Goal: Transaction & Acquisition: Purchase product/service

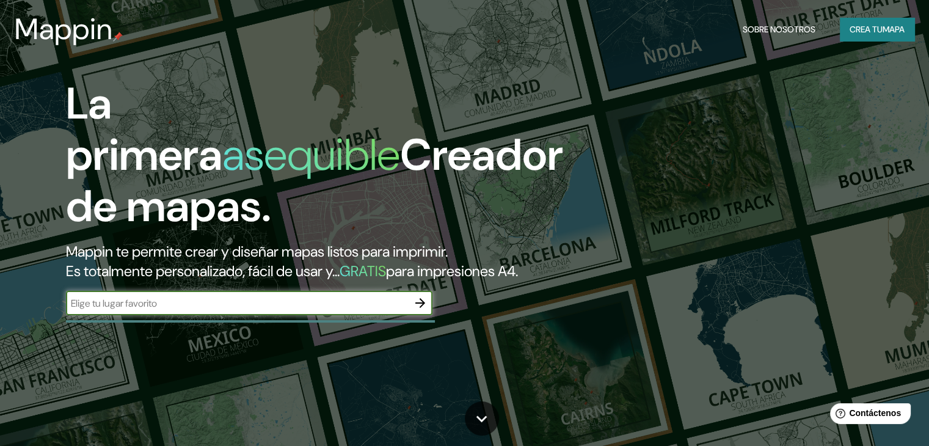
click at [254, 310] on input "text" at bounding box center [237, 303] width 342 height 14
paste input "[PERSON_NAME][STREET_ADDRESS]."
type input "[PERSON_NAME][STREET_ADDRESS]."
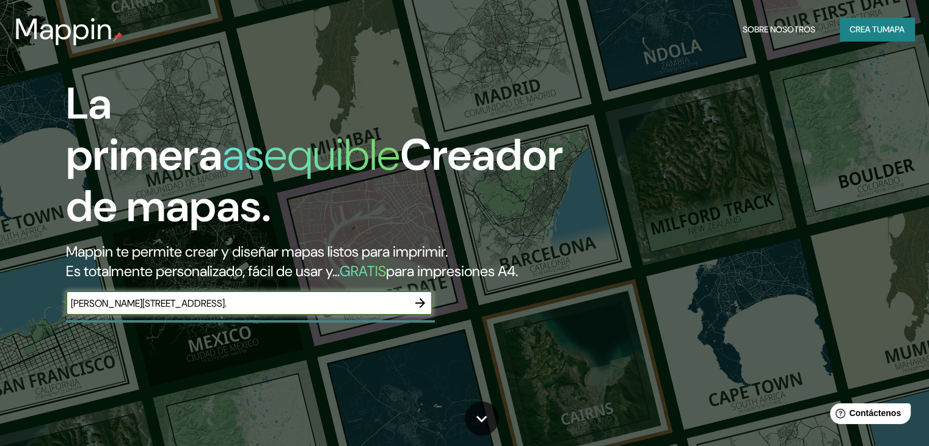
click at [423, 310] on icon "button" at bounding box center [420, 303] width 15 height 15
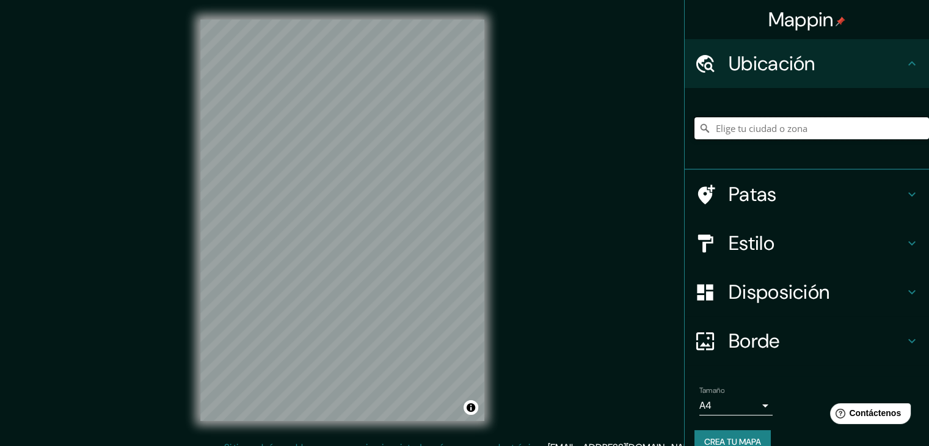
click at [829, 134] on input "Elige tu ciudad o zona" at bounding box center [812, 128] width 235 height 22
paste input "[PERSON_NAME][STREET_ADDRESS]."
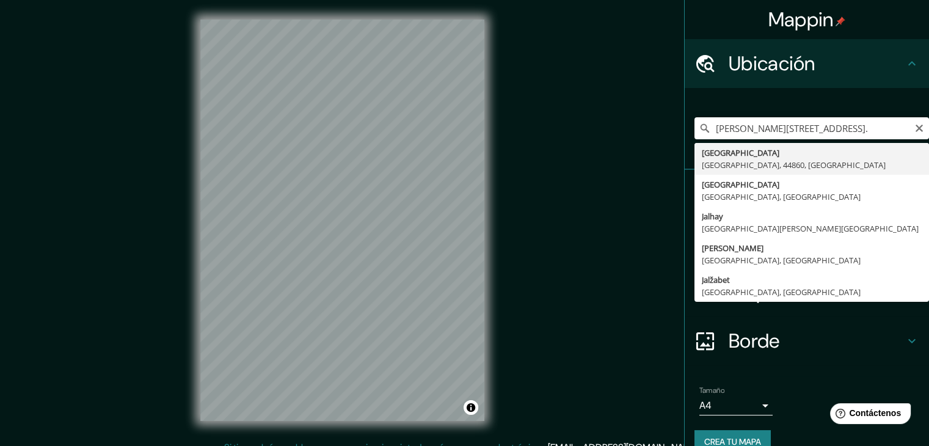
type input "[GEOGRAPHIC_DATA], [GEOGRAPHIC_DATA]"
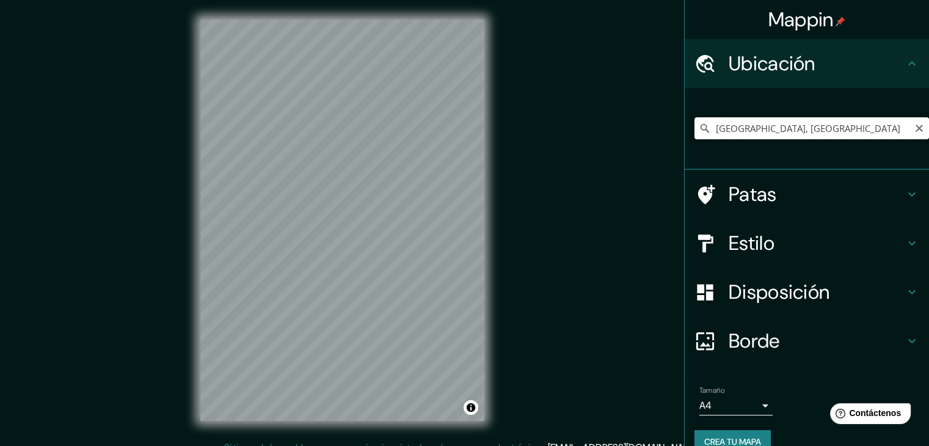
drag, startPoint x: 868, startPoint y: 131, endPoint x: 689, endPoint y: 139, distance: 179.2
click at [695, 139] on div "[GEOGRAPHIC_DATA], [GEOGRAPHIC_DATA]" at bounding box center [812, 128] width 235 height 61
click at [685, 139] on div "[GEOGRAPHIC_DATA], [GEOGRAPHIC_DATA]" at bounding box center [807, 129] width 244 height 82
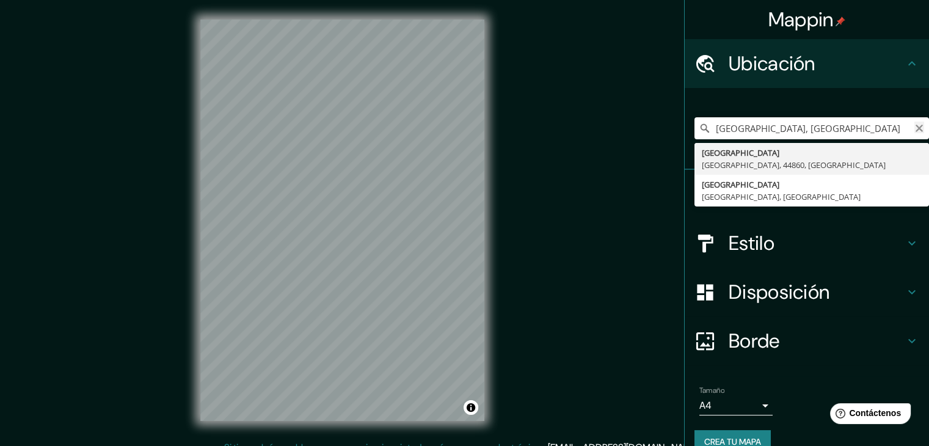
click at [916, 130] on icon "Claro" at bounding box center [919, 128] width 7 height 7
paste input "[PERSON_NAME][STREET_ADDRESS]."
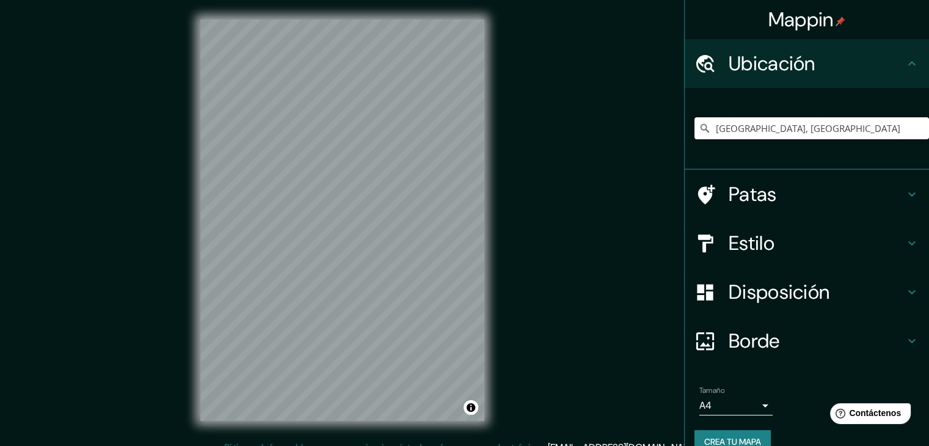
type input "[GEOGRAPHIC_DATA], [GEOGRAPHIC_DATA]"
click at [384, 20] on div at bounding box center [342, 20] width 284 height 0
click at [389, 238] on div at bounding box center [389, 238] width 10 height 10
click at [390, 236] on div at bounding box center [390, 238] width 10 height 10
click at [430, 276] on div at bounding box center [430, 274] width 10 height 10
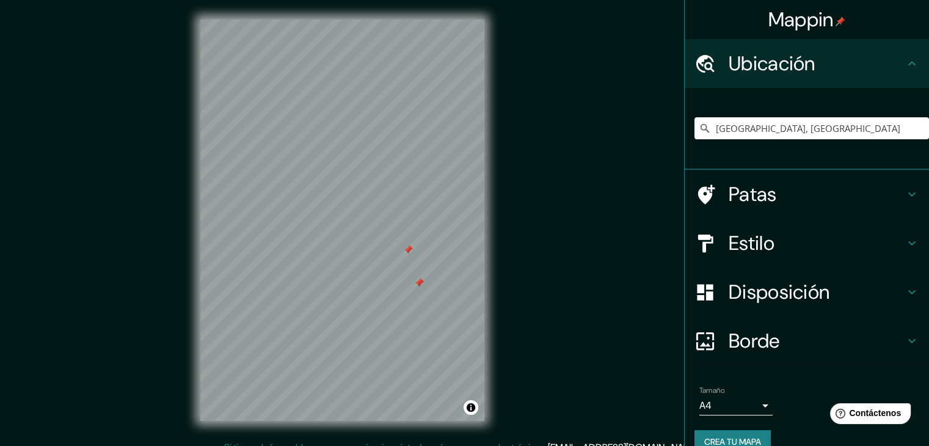
click at [419, 280] on div at bounding box center [419, 283] width 10 height 10
click at [416, 280] on div at bounding box center [419, 283] width 10 height 10
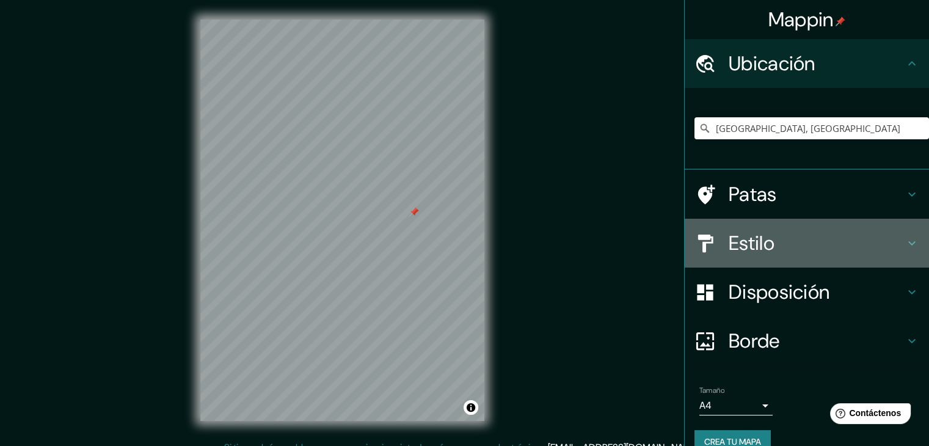
click at [782, 242] on h4 "Estilo" at bounding box center [817, 243] width 176 height 24
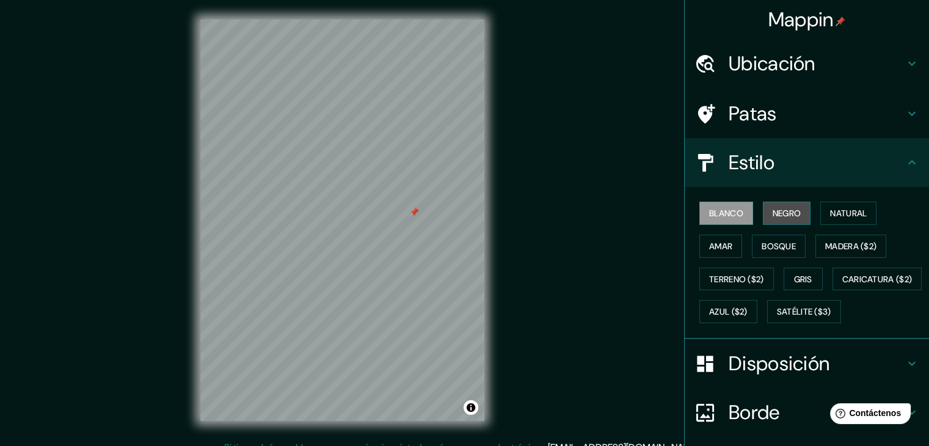
click at [779, 205] on font "Negro" at bounding box center [787, 213] width 29 height 16
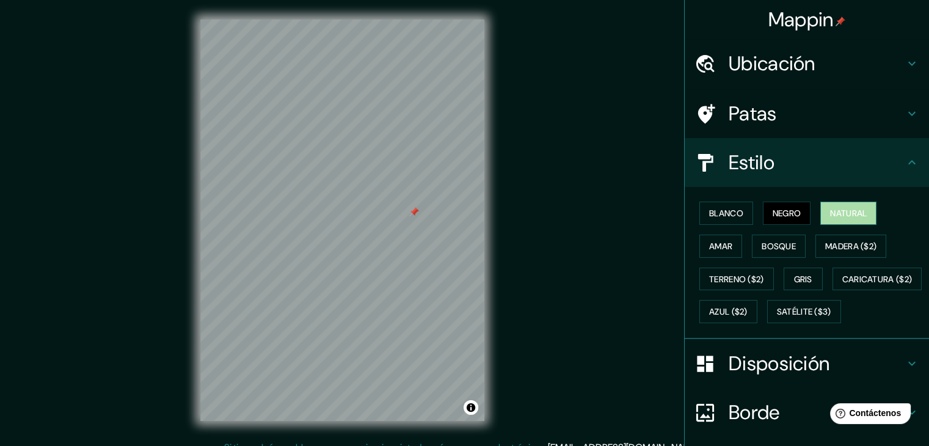
click at [821, 204] on button "Natural" at bounding box center [849, 213] width 56 height 23
click at [723, 243] on font "Amar" at bounding box center [720, 246] width 23 height 11
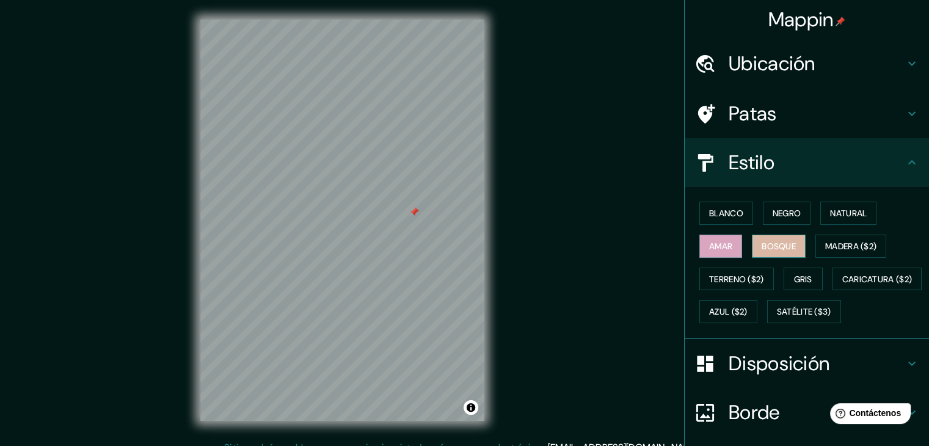
click at [762, 247] on font "Bosque" at bounding box center [779, 246] width 34 height 11
click at [854, 257] on div "Blanco Negro Natural Amar Bosque Madera ($2) Terreno ($2) Gris Caricatura ($2) …" at bounding box center [812, 262] width 235 height 131
click at [824, 254] on button "Madera ($2)" at bounding box center [851, 246] width 71 height 23
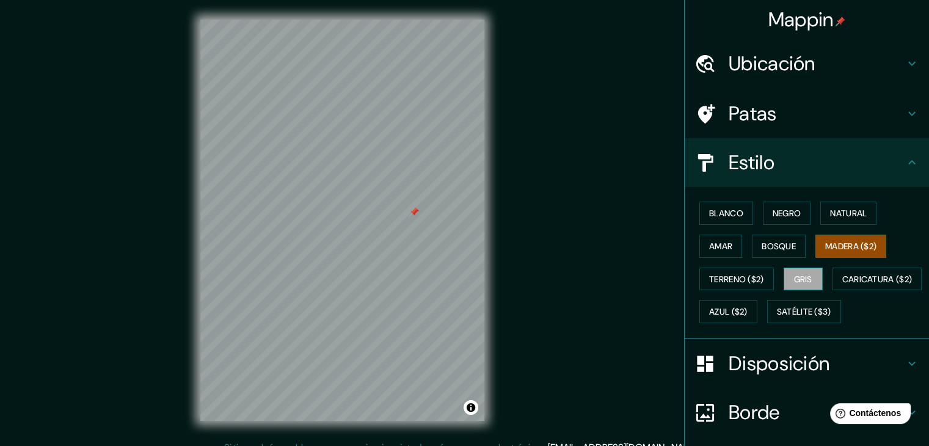
click at [799, 274] on font "Gris" at bounding box center [803, 279] width 18 height 11
click at [826, 241] on font "Madera ($2)" at bounding box center [851, 246] width 51 height 11
click at [843, 285] on font "Caricatura ($2)" at bounding box center [878, 279] width 70 height 11
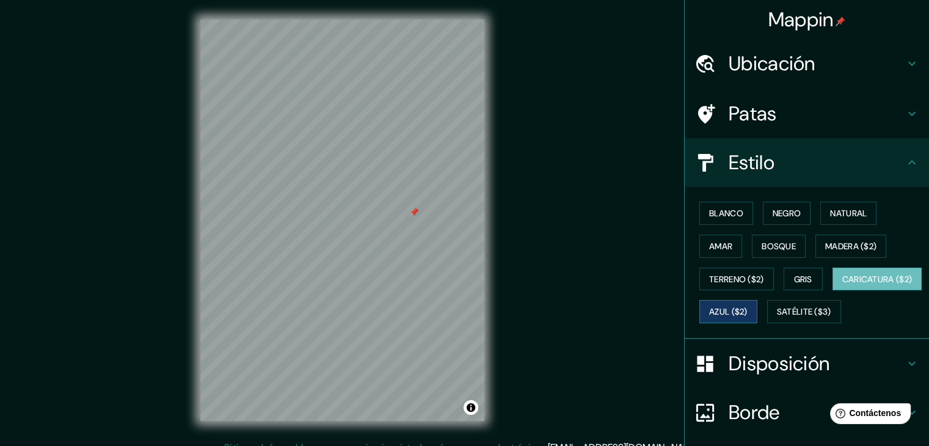
click at [748, 315] on font "Azul ($2)" at bounding box center [728, 312] width 38 height 11
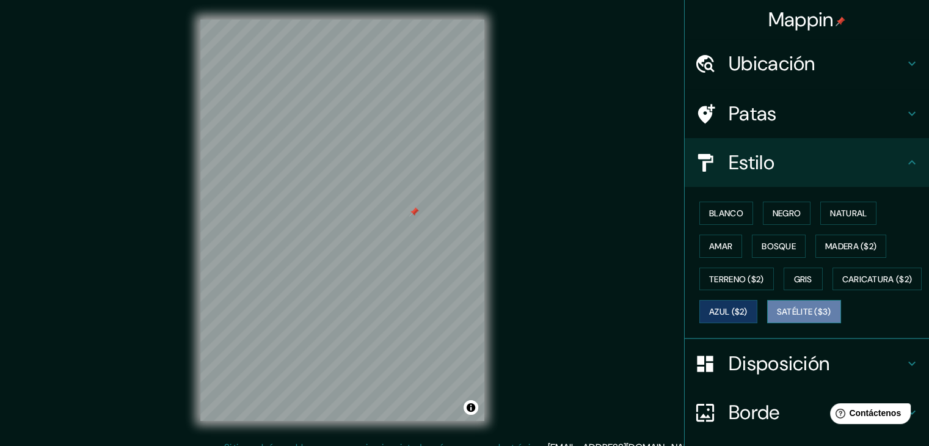
click at [767, 323] on button "Satélite ($3)" at bounding box center [804, 311] width 74 height 23
click at [712, 247] on font "Amar" at bounding box center [720, 246] width 23 height 11
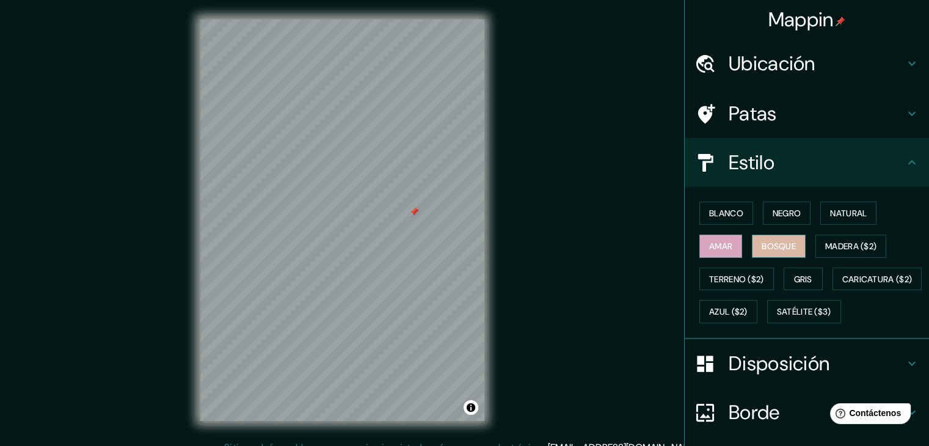
click at [762, 242] on font "Bosque" at bounding box center [779, 246] width 34 height 11
click at [861, 256] on button "Madera ($2)" at bounding box center [851, 246] width 71 height 23
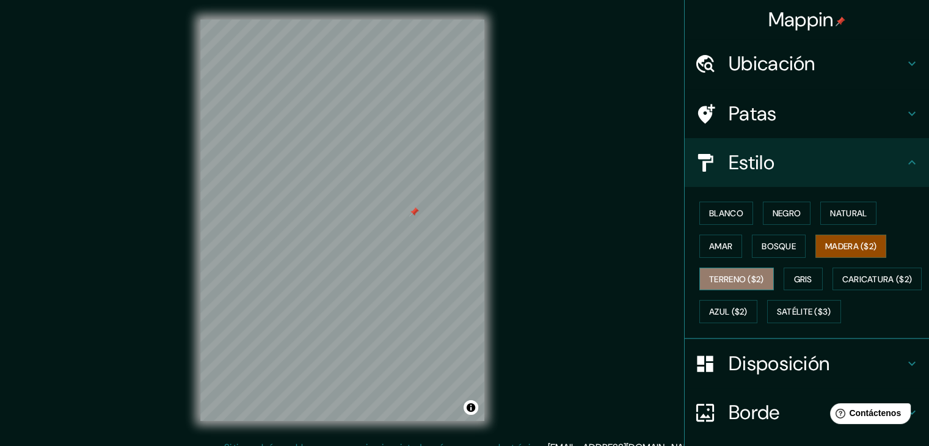
drag, startPoint x: 731, startPoint y: 275, endPoint x: 755, endPoint y: 273, distance: 23.3
click at [733, 275] on font "Terreno ($2)" at bounding box center [736, 279] width 55 height 11
click at [732, 276] on font "Terreno ($2)" at bounding box center [736, 279] width 55 height 11
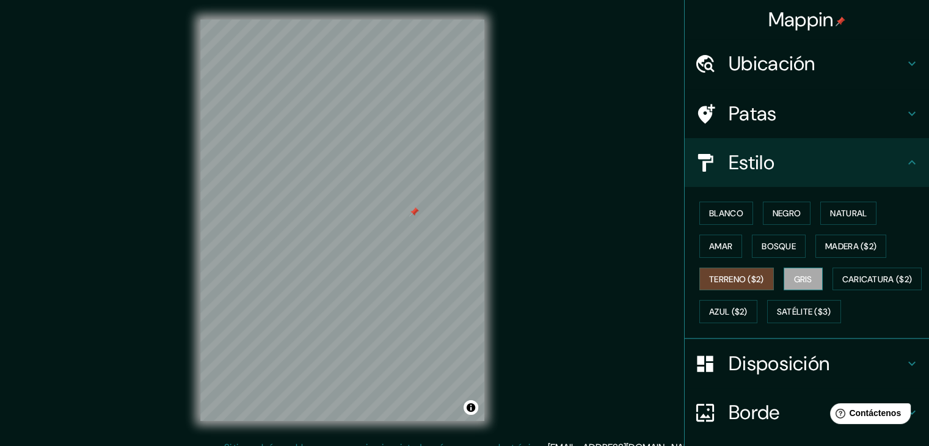
click at [802, 274] on font "Gris" at bounding box center [803, 279] width 18 height 11
click at [741, 276] on font "Terreno ($2)" at bounding box center [736, 279] width 55 height 11
click at [795, 274] on font "Gris" at bounding box center [803, 279] width 18 height 11
click at [773, 215] on font "Negro" at bounding box center [787, 213] width 29 height 11
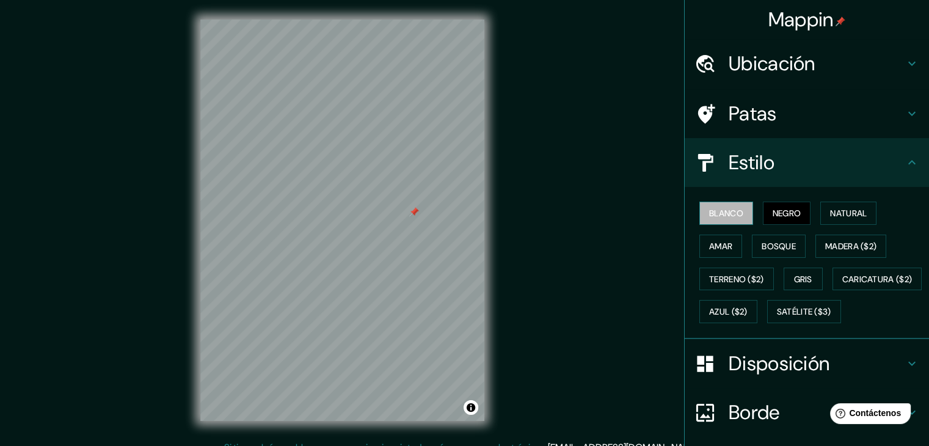
click at [709, 218] on font "Blanco" at bounding box center [726, 213] width 34 height 11
click at [838, 208] on font "Natural" at bounding box center [848, 213] width 37 height 11
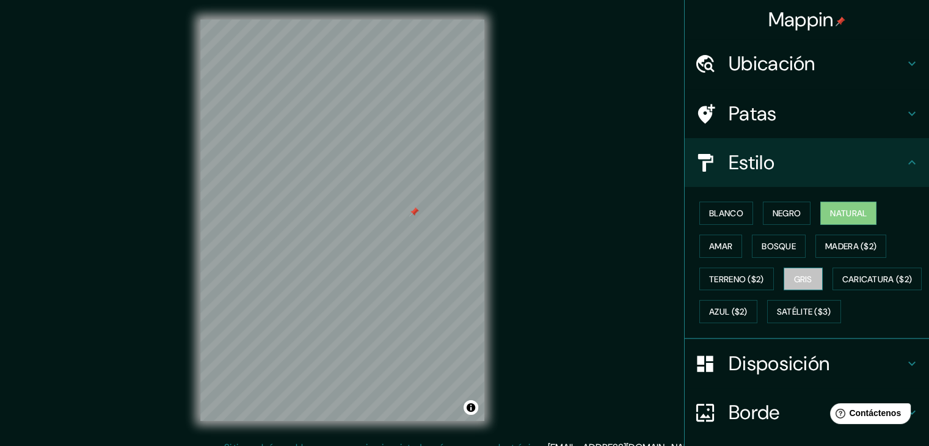
click at [797, 274] on font "Gris" at bounding box center [803, 279] width 18 height 11
click at [728, 250] on button "Amar" at bounding box center [721, 246] width 43 height 23
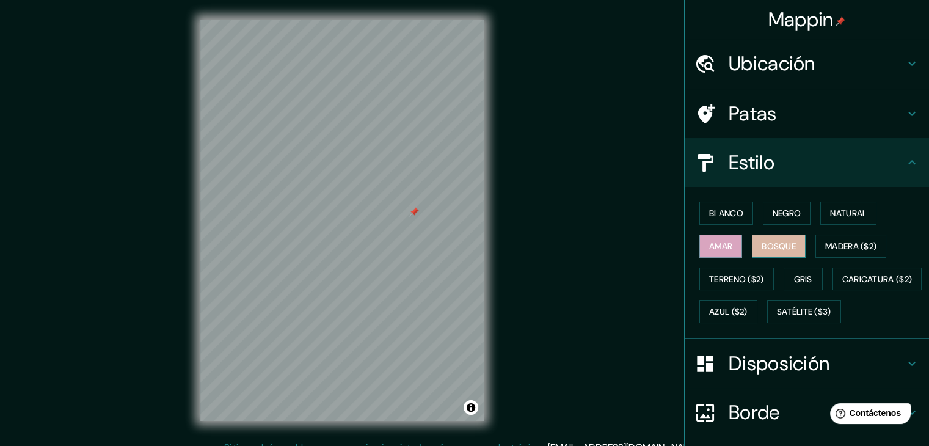
click at [767, 241] on font "Bosque" at bounding box center [779, 246] width 34 height 11
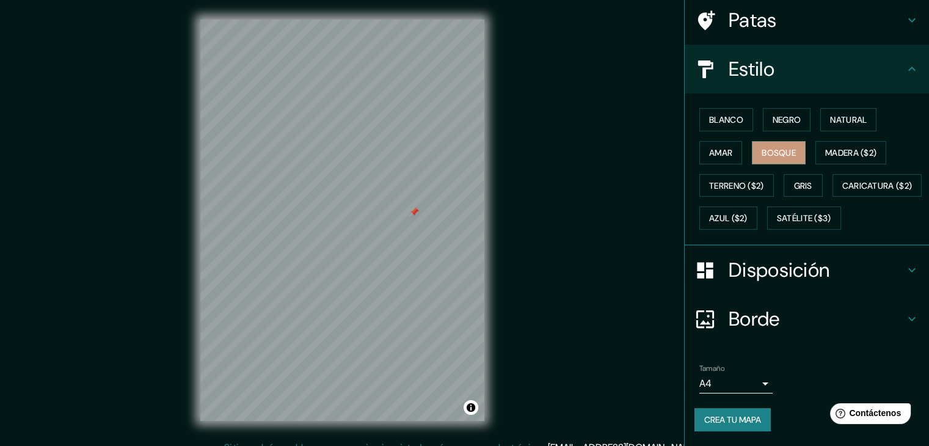
click at [789, 323] on h4 "Borde" at bounding box center [817, 319] width 176 height 24
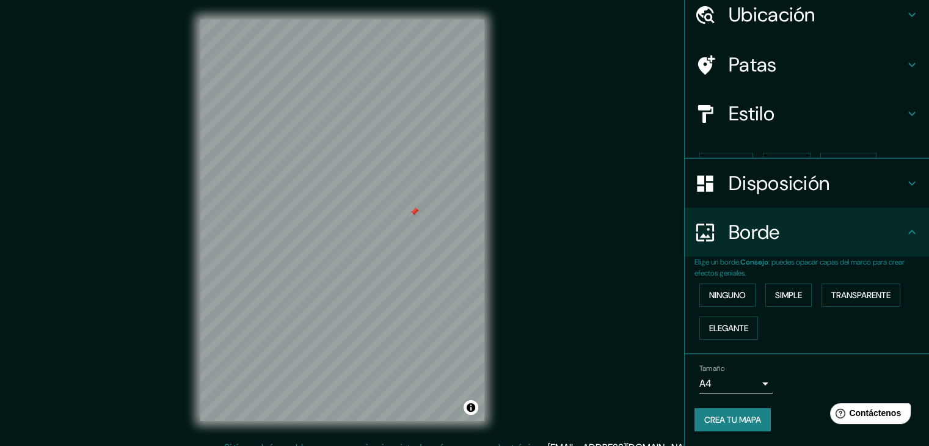
scroll to position [27, 0]
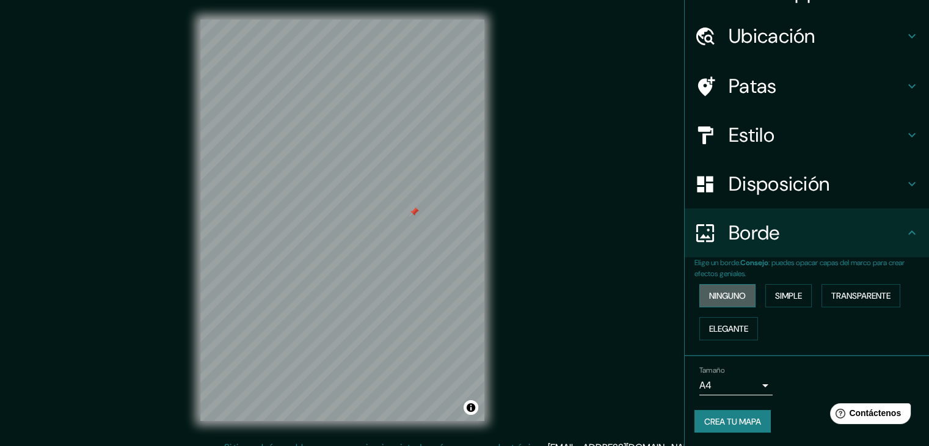
click at [728, 296] on font "Ninguno" at bounding box center [727, 295] width 37 height 11
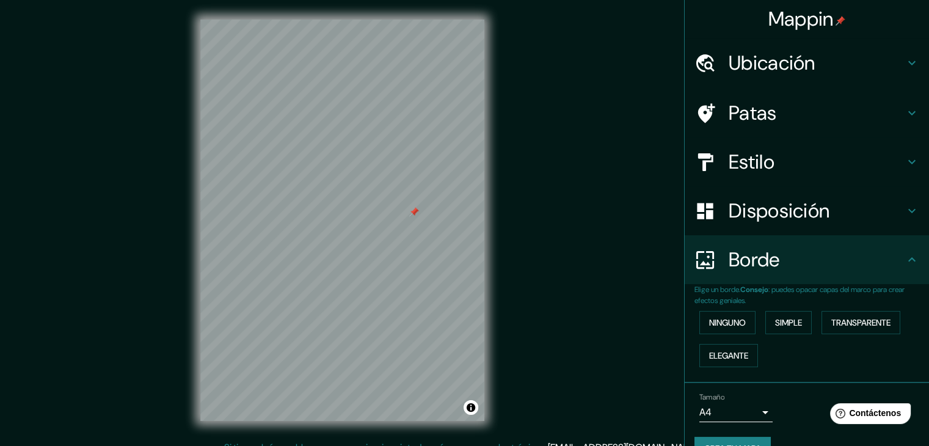
scroll to position [0, 0]
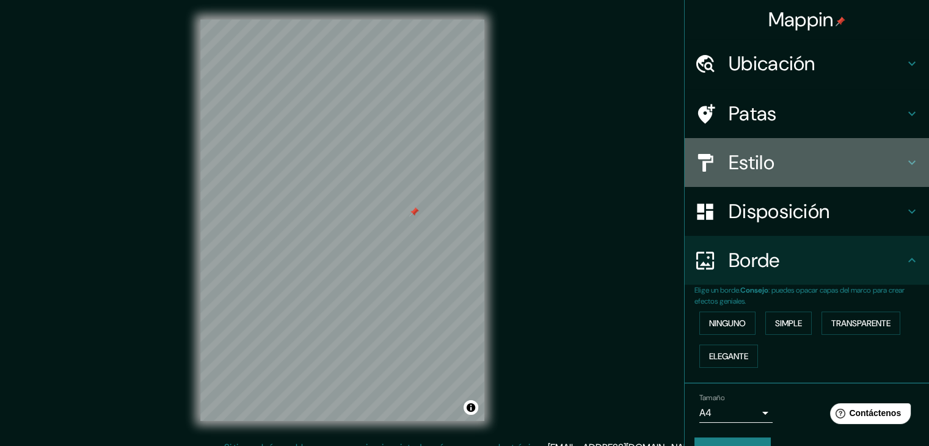
click at [767, 166] on h4 "Estilo" at bounding box center [817, 162] width 176 height 24
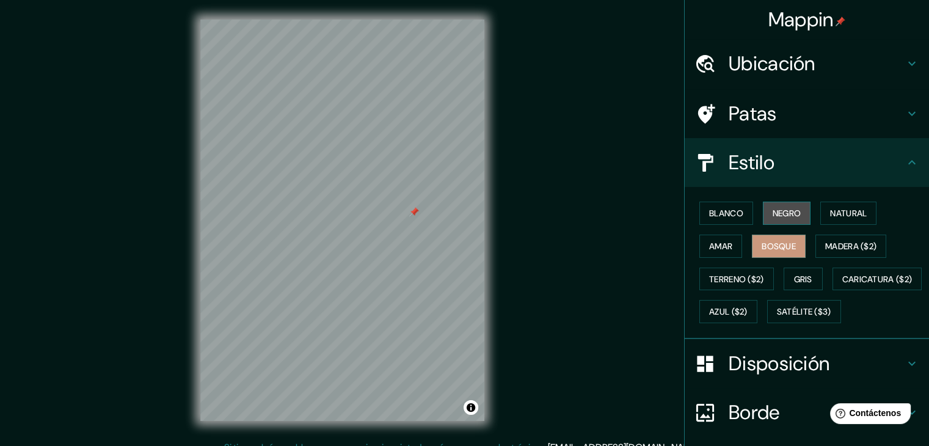
click at [783, 215] on font "Negro" at bounding box center [787, 213] width 29 height 11
click at [742, 200] on div "Blanco Negro Natural Amar Bosque Madera ($2) Terreno ($2) Gris Caricatura ($2) …" at bounding box center [812, 262] width 235 height 131
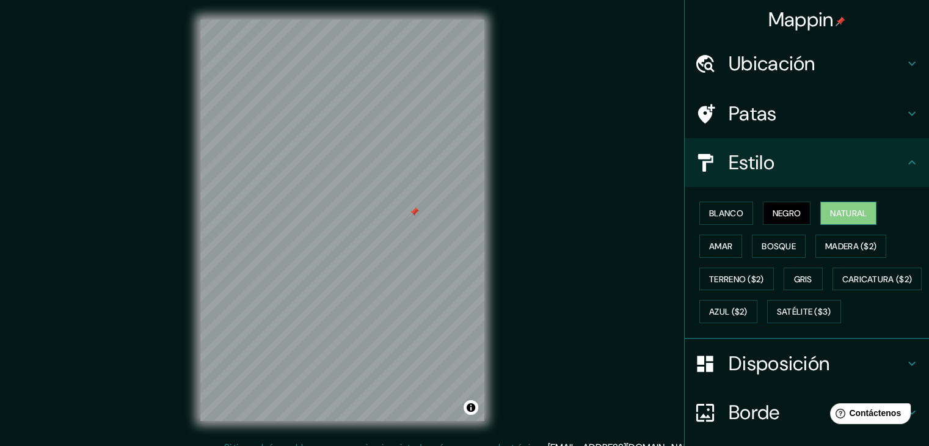
click at [870, 218] on button "Natural" at bounding box center [849, 213] width 56 height 23
click at [695, 205] on div "Blanco Negro Natural Amar Bosque Madera ($2) Terreno ($2) Gris Caricatura ($2) …" at bounding box center [812, 262] width 235 height 131
click at [905, 163] on icon at bounding box center [912, 162] width 15 height 15
click at [909, 161] on icon at bounding box center [912, 162] width 7 height 4
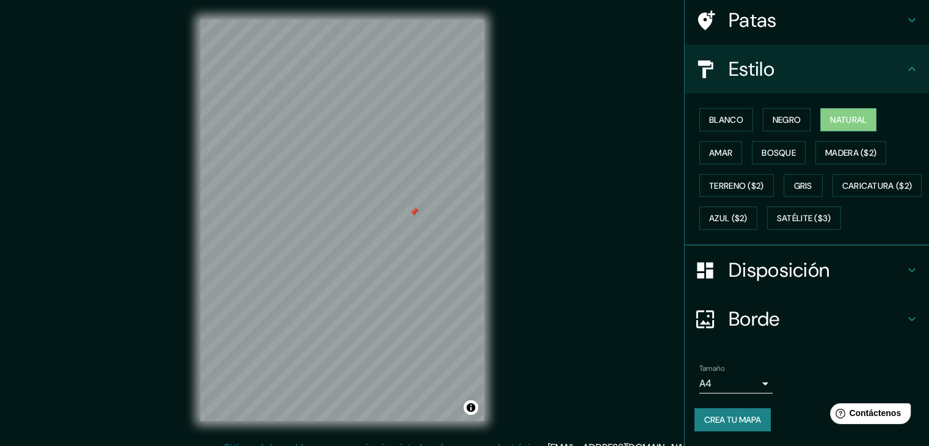
click at [841, 269] on h4 "Disposición" at bounding box center [817, 270] width 176 height 24
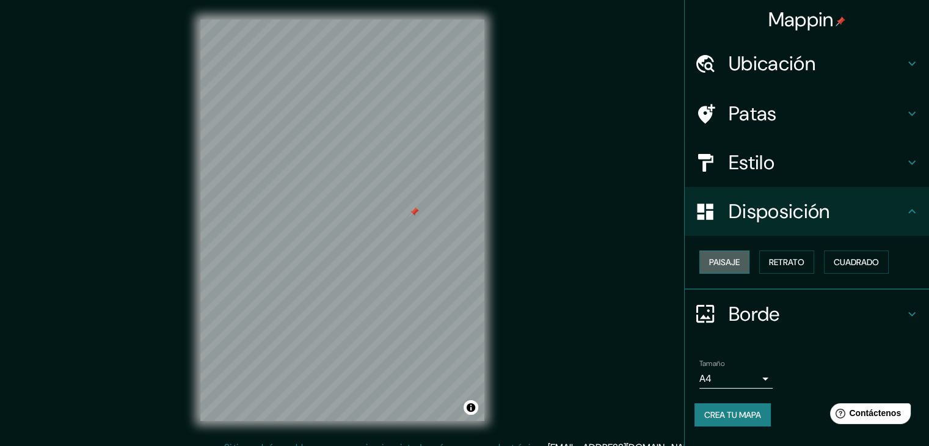
click at [713, 257] on font "Paisaje" at bounding box center [724, 262] width 31 height 11
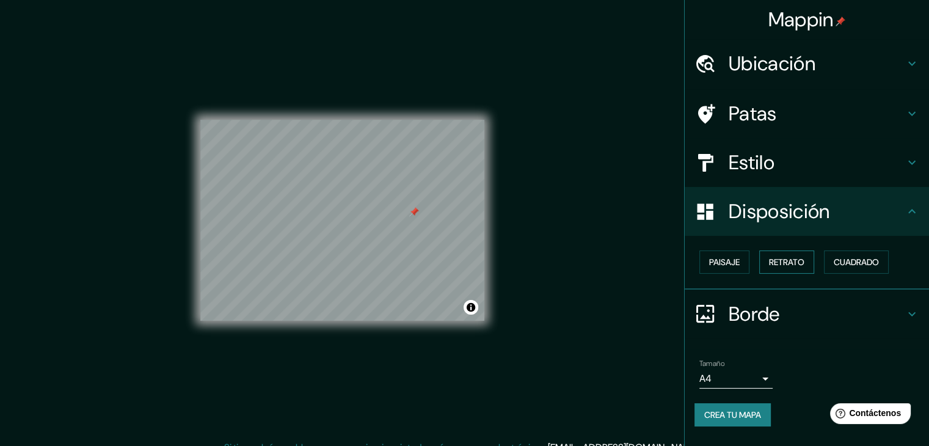
click at [774, 257] on font "Retrato" at bounding box center [786, 262] width 35 height 11
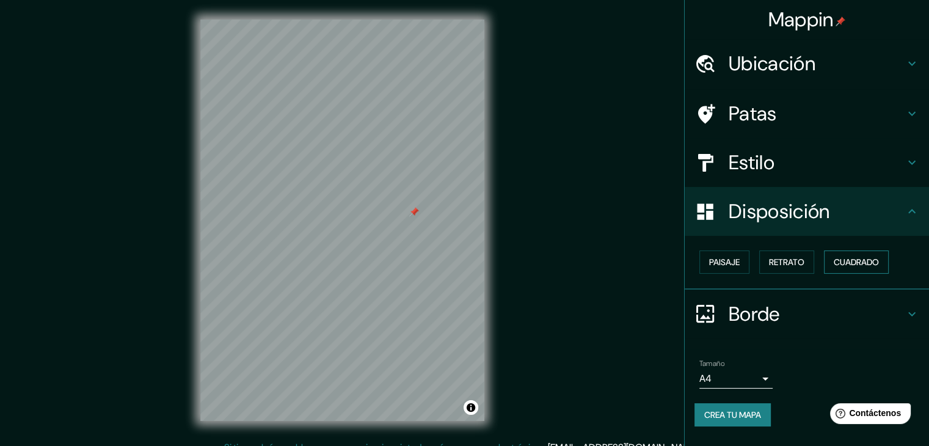
click at [842, 257] on font "Cuadrado" at bounding box center [856, 262] width 45 height 11
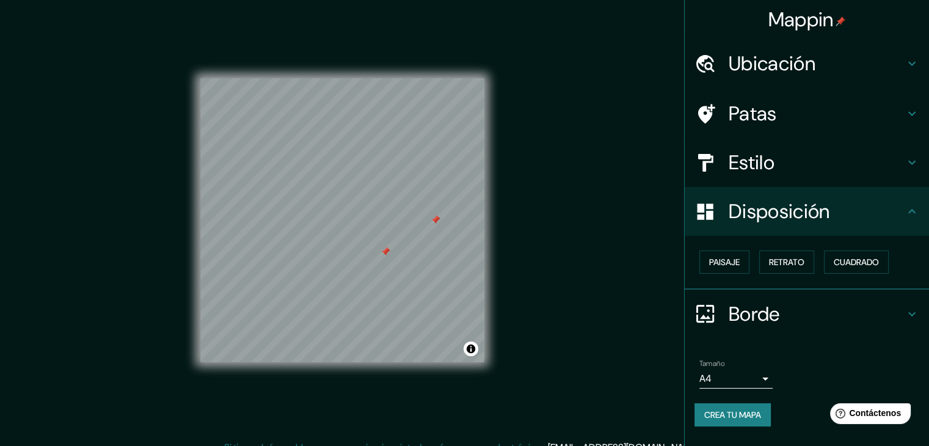
click at [385, 252] on div at bounding box center [386, 252] width 10 height 10
click at [431, 240] on div at bounding box center [430, 242] width 10 height 10
click at [386, 199] on div at bounding box center [384, 196] width 10 height 10
click at [411, 255] on div at bounding box center [412, 257] width 10 height 10
